Goal: Information Seeking & Learning: Learn about a topic

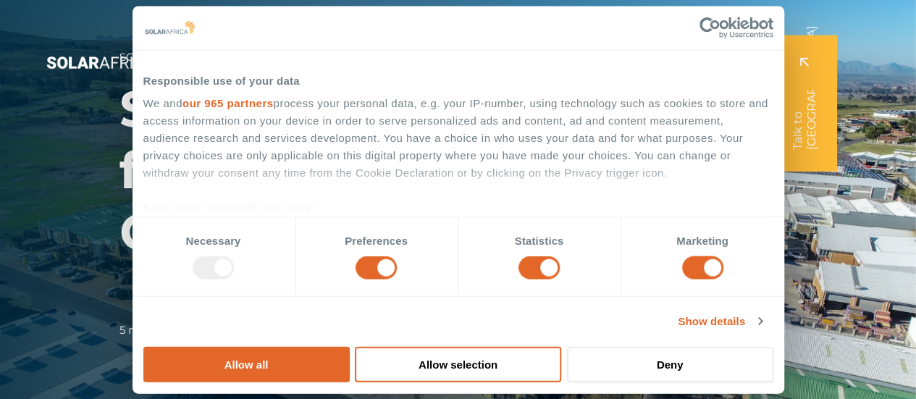
click at [600, 47] on ul "Solutions Close Solutions Open Solutions Pick your solution Solar Energy Wheeli…" at bounding box center [456, 52] width 559 height 76
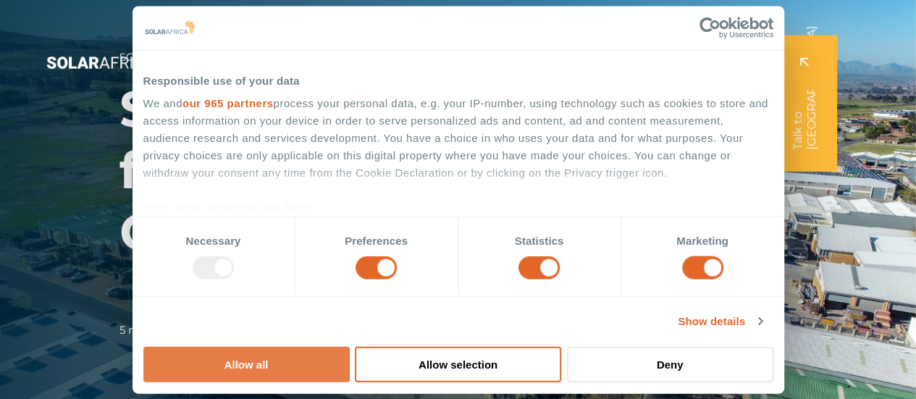
click at [350, 346] on button "Allow all" at bounding box center [246, 363] width 206 height 35
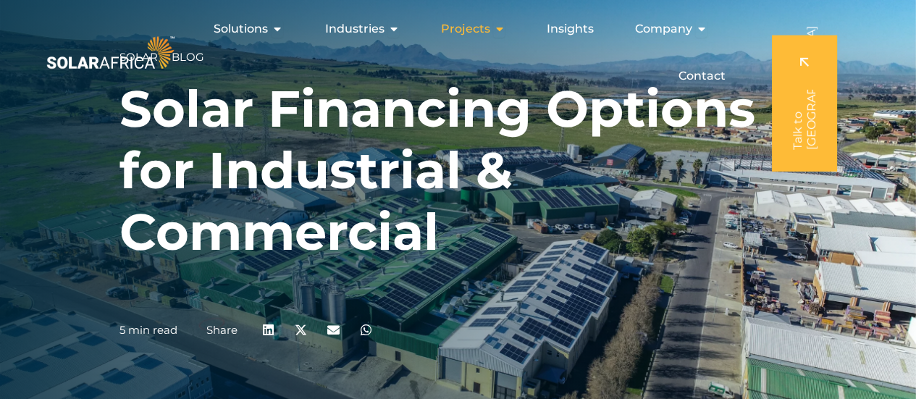
click at [499, 34] on icon "Menu" at bounding box center [499, 29] width 12 height 12
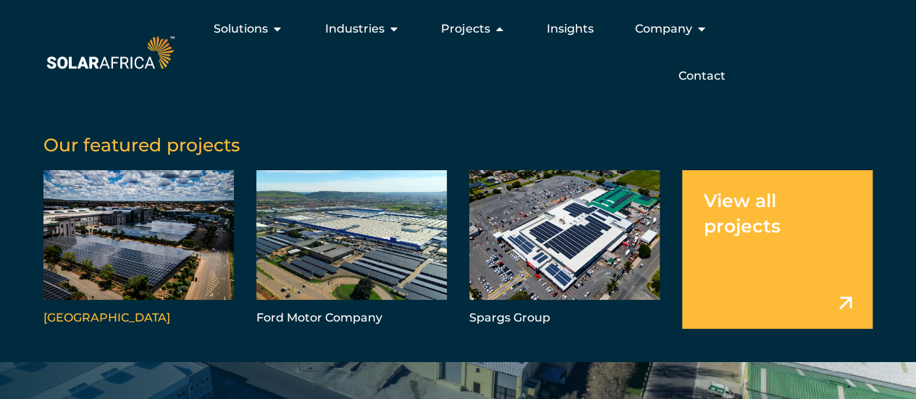
click at [147, 232] on link "Menu" at bounding box center [138, 249] width 190 height 159
